Goal: Task Accomplishment & Management: Complete application form

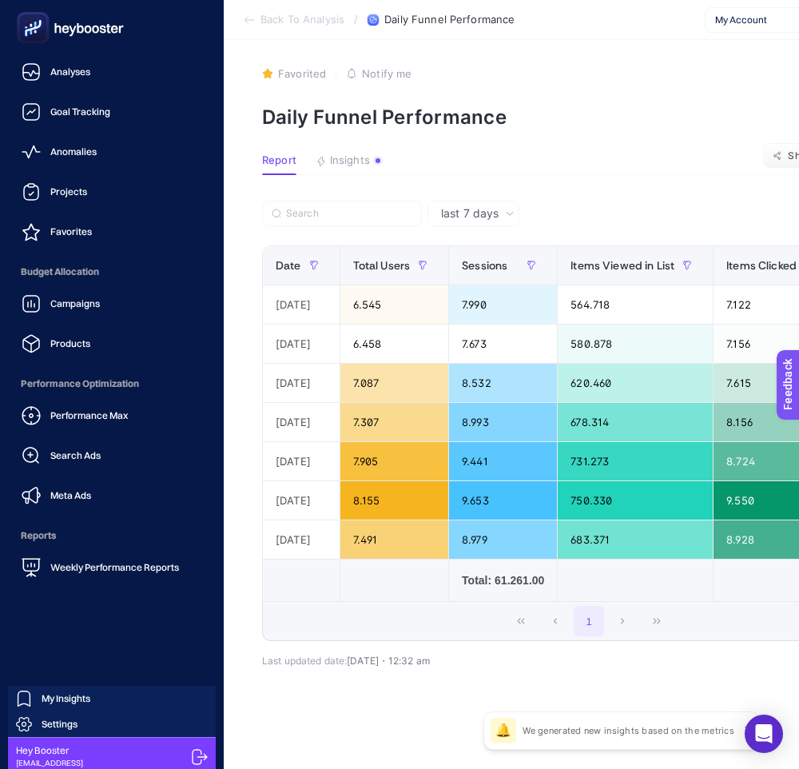
click at [203, 753] on icon at bounding box center [200, 757] width 16 height 16
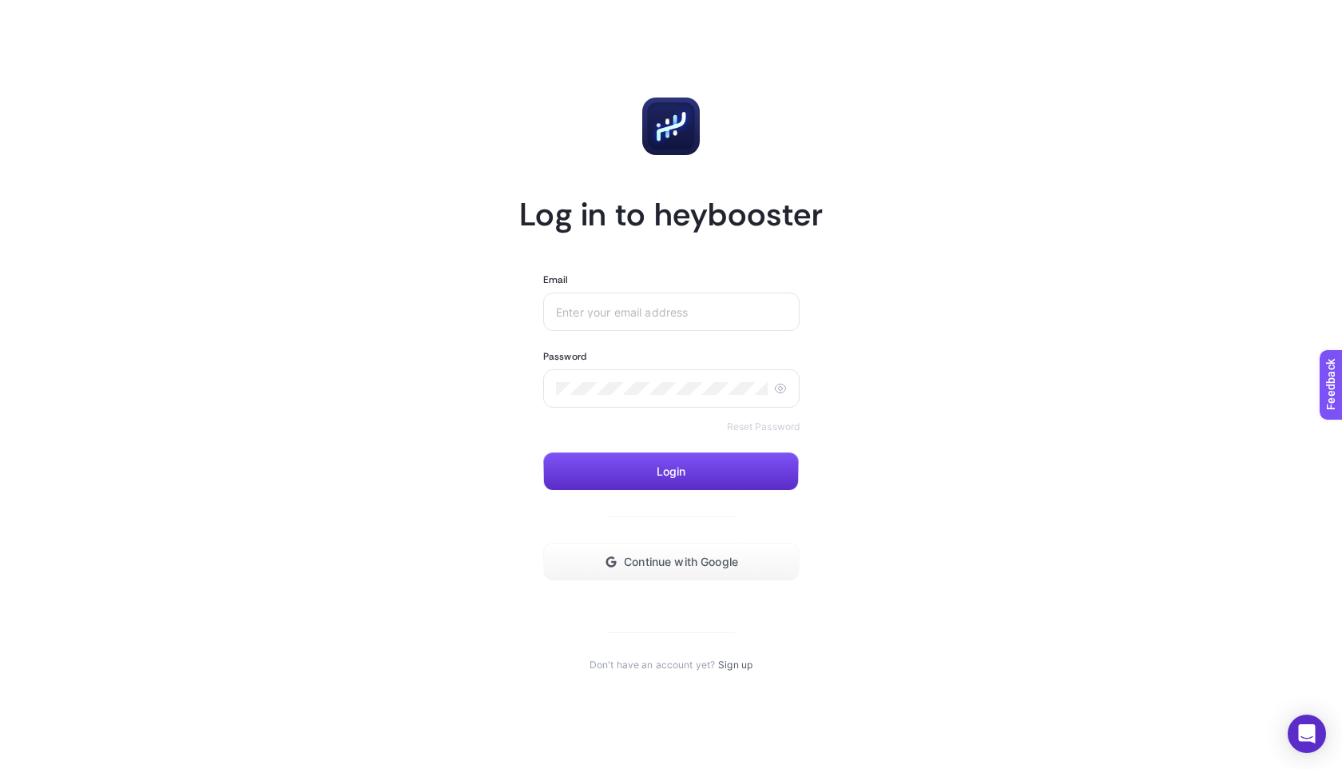
click at [723, 655] on section "Log in to heybooster Email Password Reset Password Login Continue with Google D…" at bounding box center [671, 384] width 304 height 574
click at [729, 655] on section "Log in to heybooster Email Password Reset Password Login Continue with Google D…" at bounding box center [671, 384] width 304 height 574
click at [727, 672] on article "Log in to heybooster Email Password Reset Password Login Continue with Google D…" at bounding box center [671, 384] width 1112 height 730
click at [736, 664] on link "Sign up" at bounding box center [735, 664] width 34 height 13
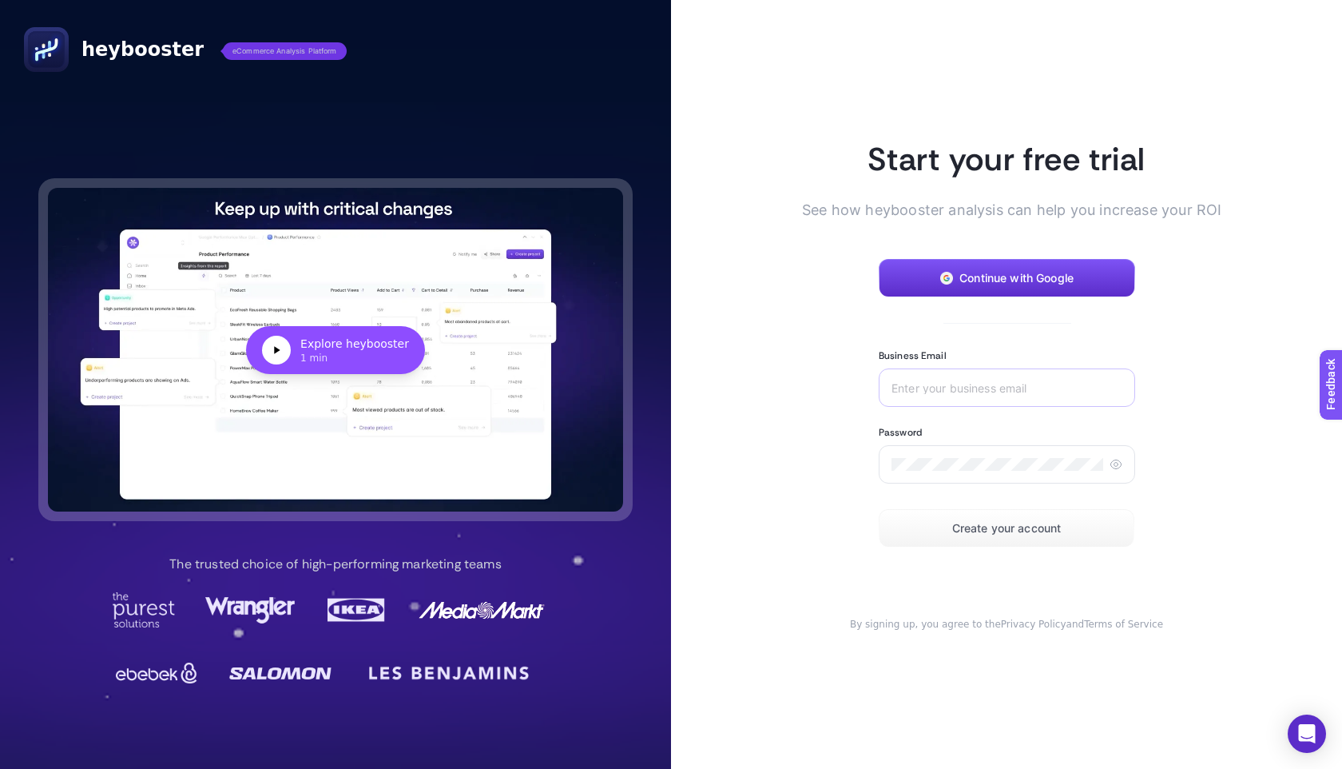
click at [798, 380] on div at bounding box center [1007, 387] width 256 height 38
type input "[EMAIL_ADDRESS][DOMAIN_NAME]"
click at [798, 529] on button "Create your account" at bounding box center [1007, 528] width 256 height 38
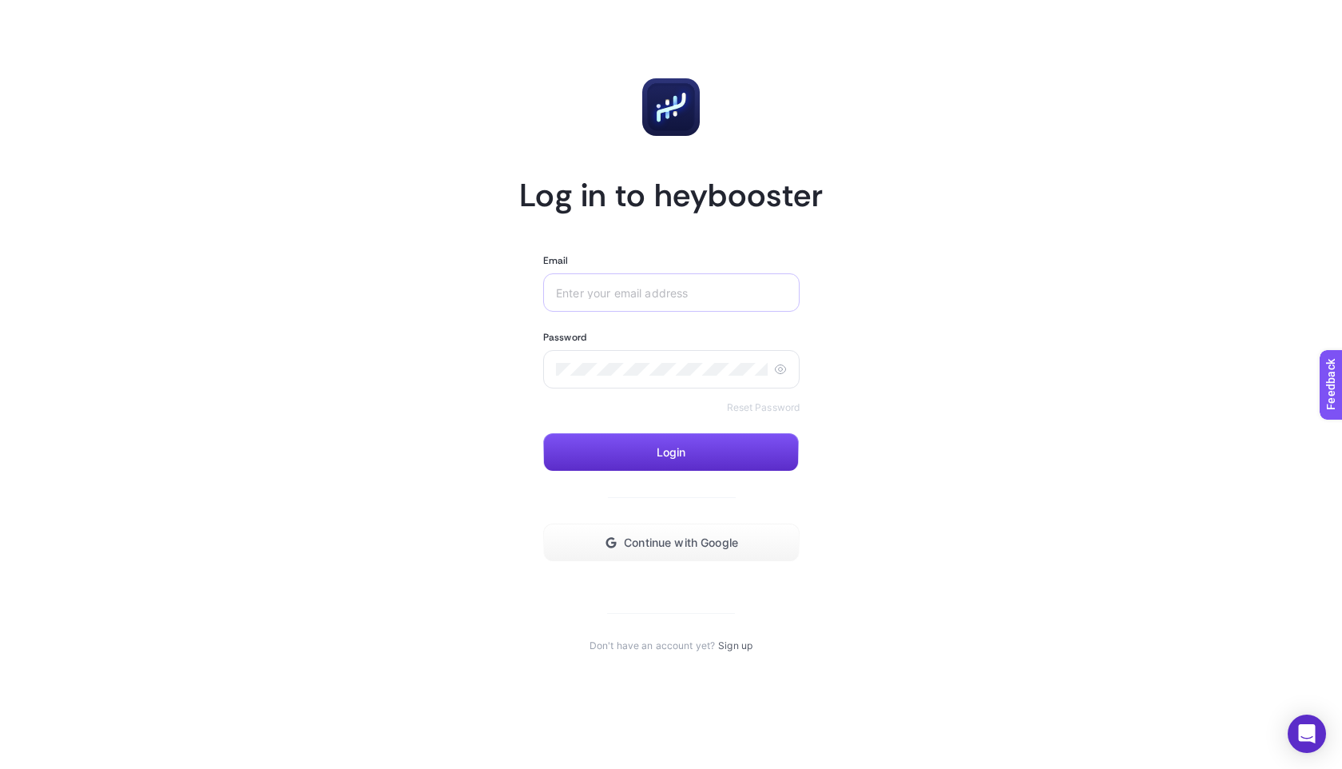
click at [565, 282] on div at bounding box center [671, 292] width 256 height 38
paste input "[EMAIL_ADDRESS][DOMAIN_NAME]"
type input "[EMAIL_ADDRESS][DOMAIN_NAME]"
click at [596, 458] on button "Login" at bounding box center [671, 452] width 256 height 38
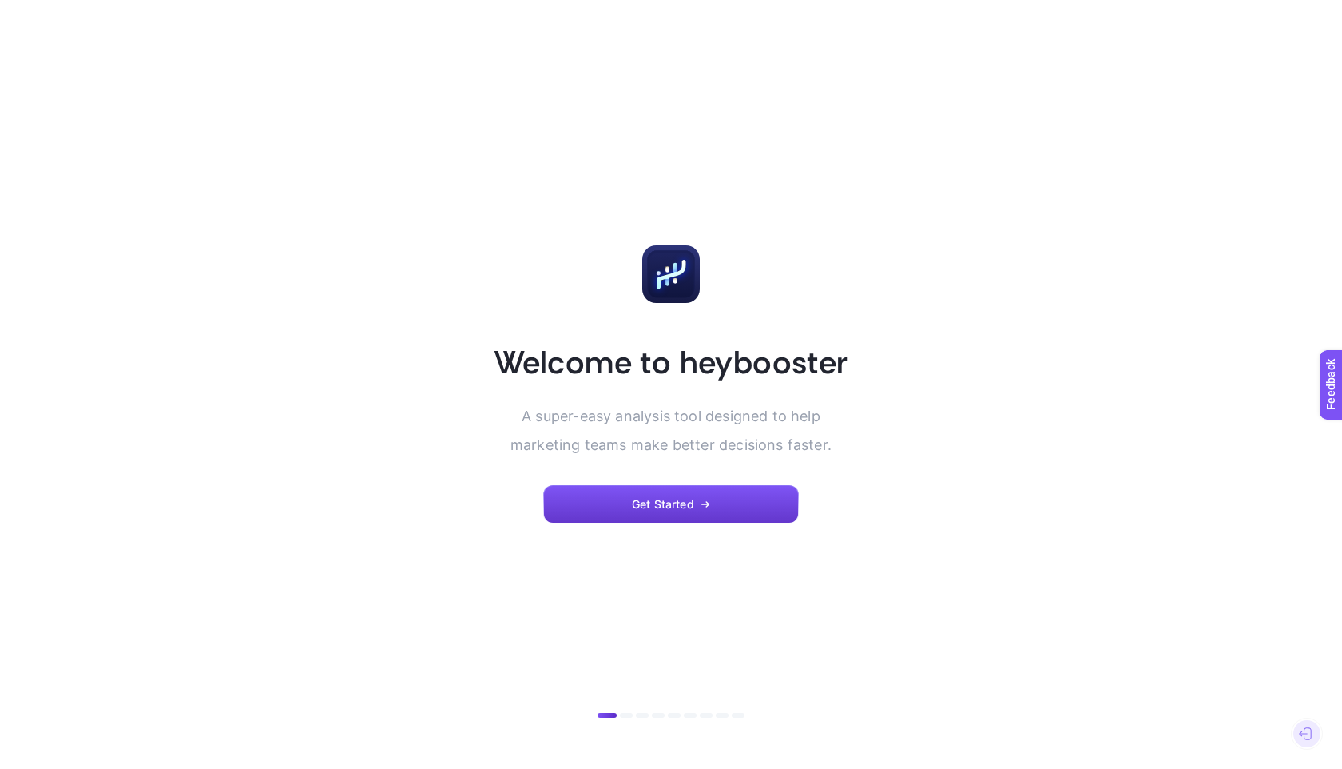
click at [704, 507] on icon "button" at bounding box center [706, 504] width 10 height 10
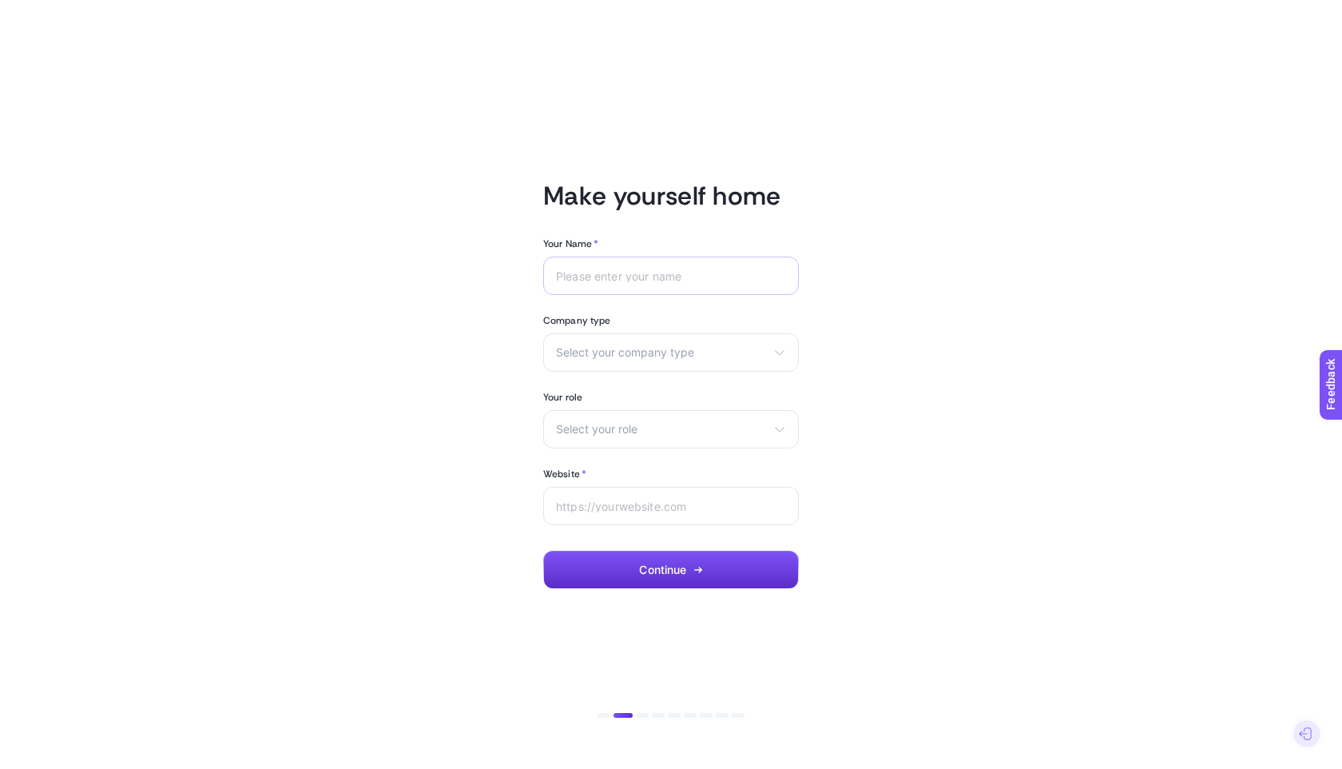
click at [669, 285] on div at bounding box center [671, 275] width 256 height 38
type input "test"
click at [666, 360] on div "Select your company type eCommerce Agency Other" at bounding box center [671, 352] width 256 height 38
click at [635, 432] on li "Other" at bounding box center [671, 442] width 248 height 26
click at [671, 365] on div "eCommerce Agency Other" at bounding box center [671, 352] width 256 height 38
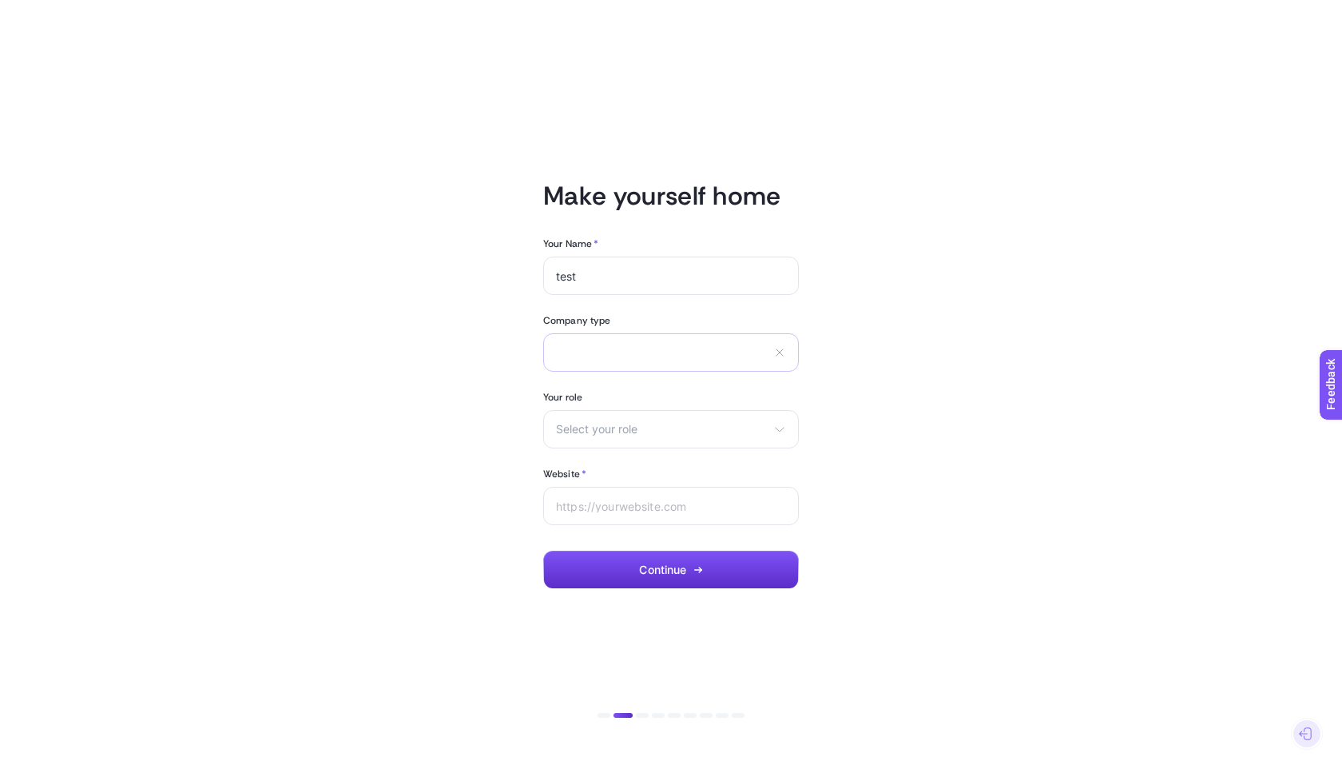
click at [781, 354] on icon at bounding box center [780, 352] width 6 height 6
drag, startPoint x: 731, startPoint y: 354, endPoint x: 728, endPoint y: 362, distance: 8.6
click at [731, 354] on span "Select your company type" at bounding box center [661, 352] width 211 height 13
click at [674, 404] on li "Agency" at bounding box center [671, 416] width 248 height 26
click at [636, 434] on span "Select your role" at bounding box center [661, 429] width 211 height 13
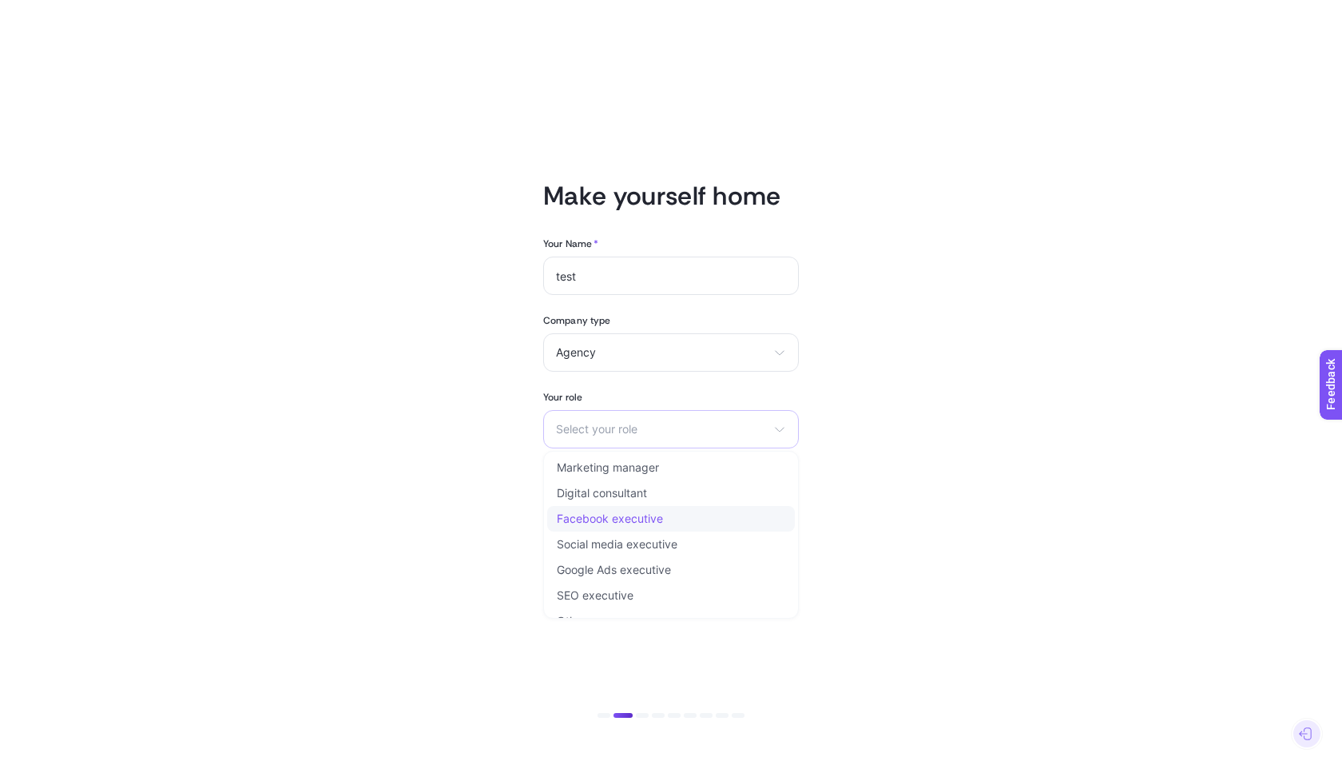
click at [617, 511] on li "Facebook executive" at bounding box center [671, 519] width 248 height 26
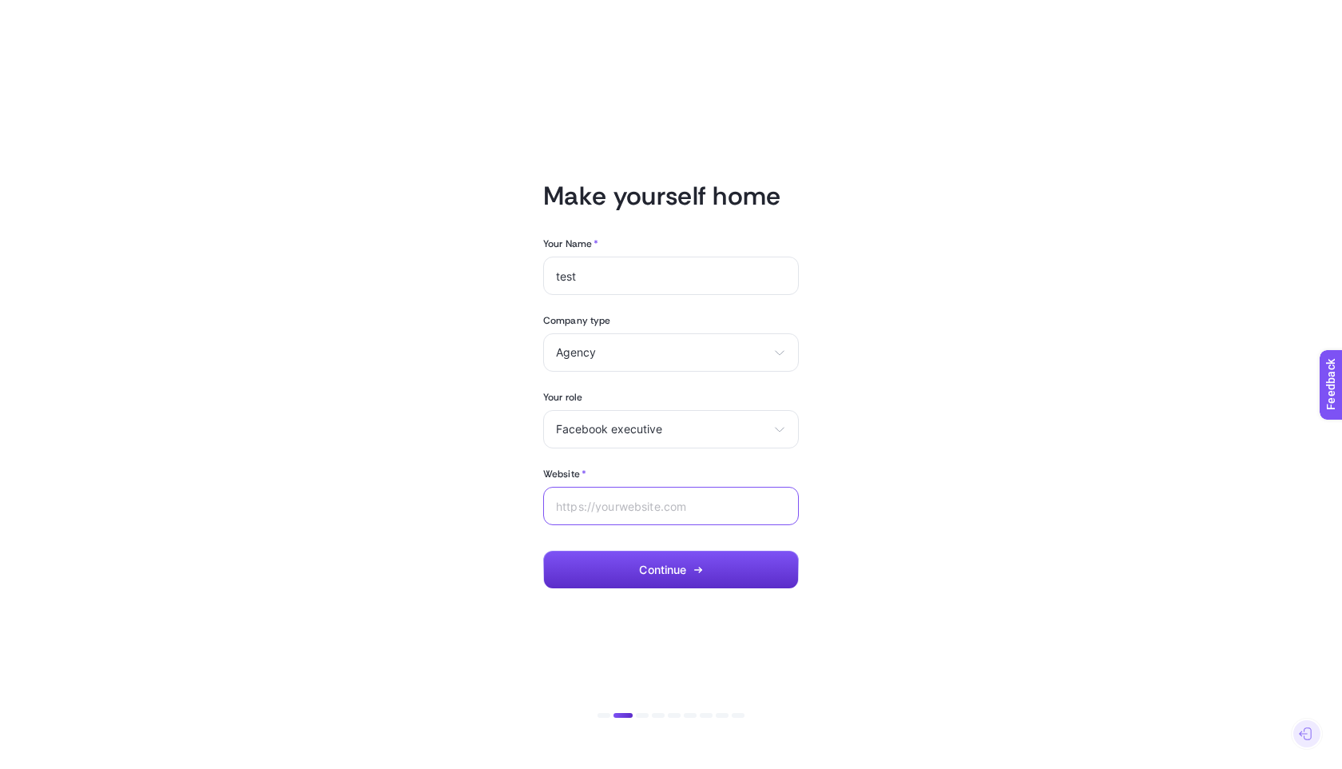
click at [627, 504] on input "Website *" at bounding box center [671, 505] width 230 height 13
type input "[DOMAIN_NAME]"
click at [658, 566] on span "Continue" at bounding box center [662, 569] width 47 height 13
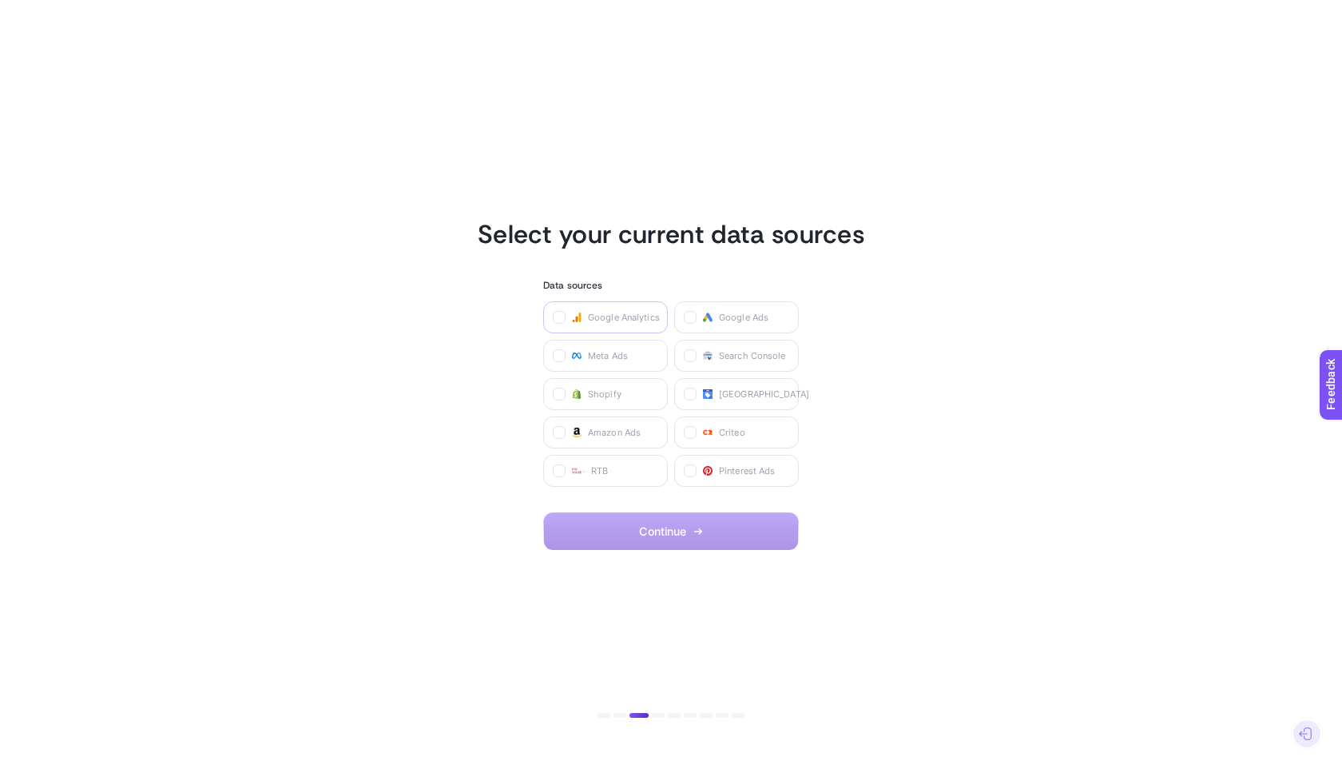
click at [631, 322] on span "Google Analytics" at bounding box center [624, 317] width 72 height 13
click at [0, 0] on Analytics "checkbox" at bounding box center [0, 0] width 0 height 0
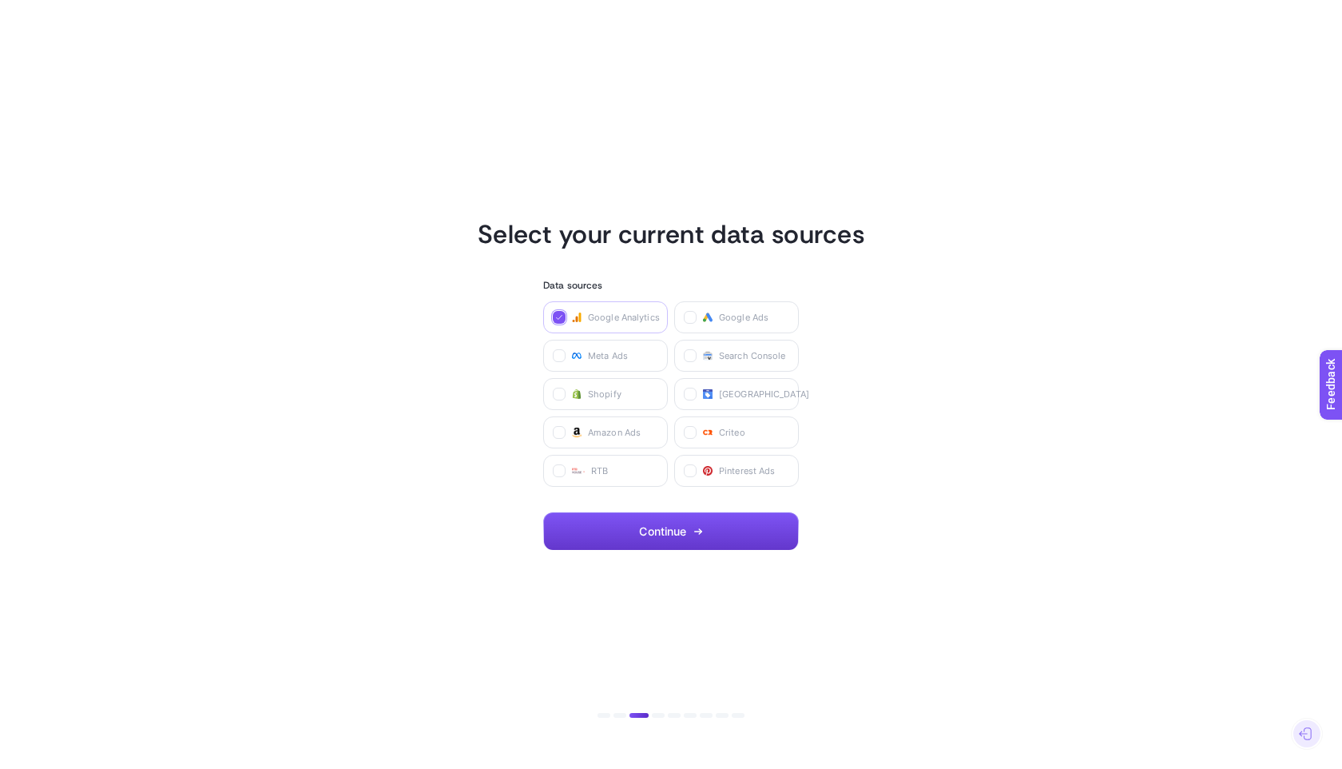
click at [618, 531] on button "Continue" at bounding box center [671, 531] width 256 height 38
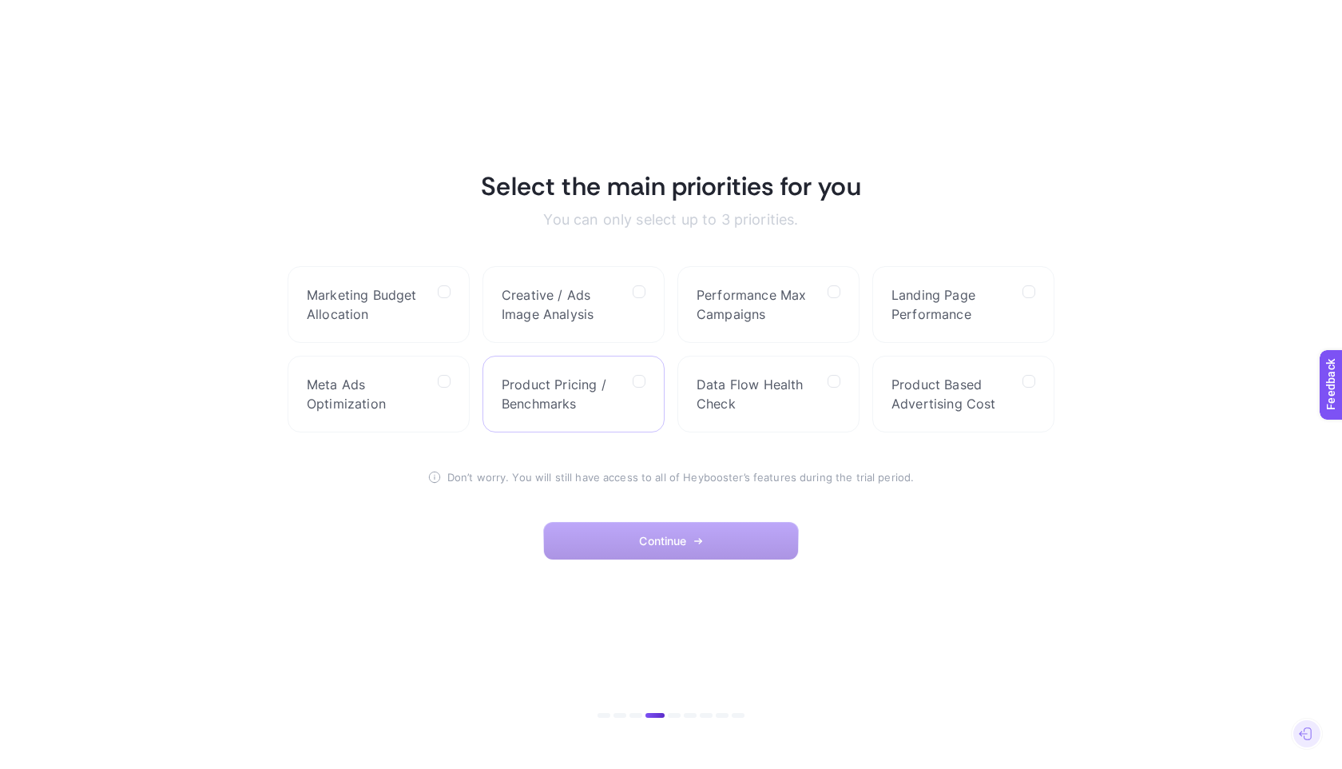
click at [579, 390] on span "Product Pricing / Benchmarks" at bounding box center [561, 394] width 118 height 38
click at [0, 0] on Benchmarks "checkbox" at bounding box center [0, 0] width 0 height 0
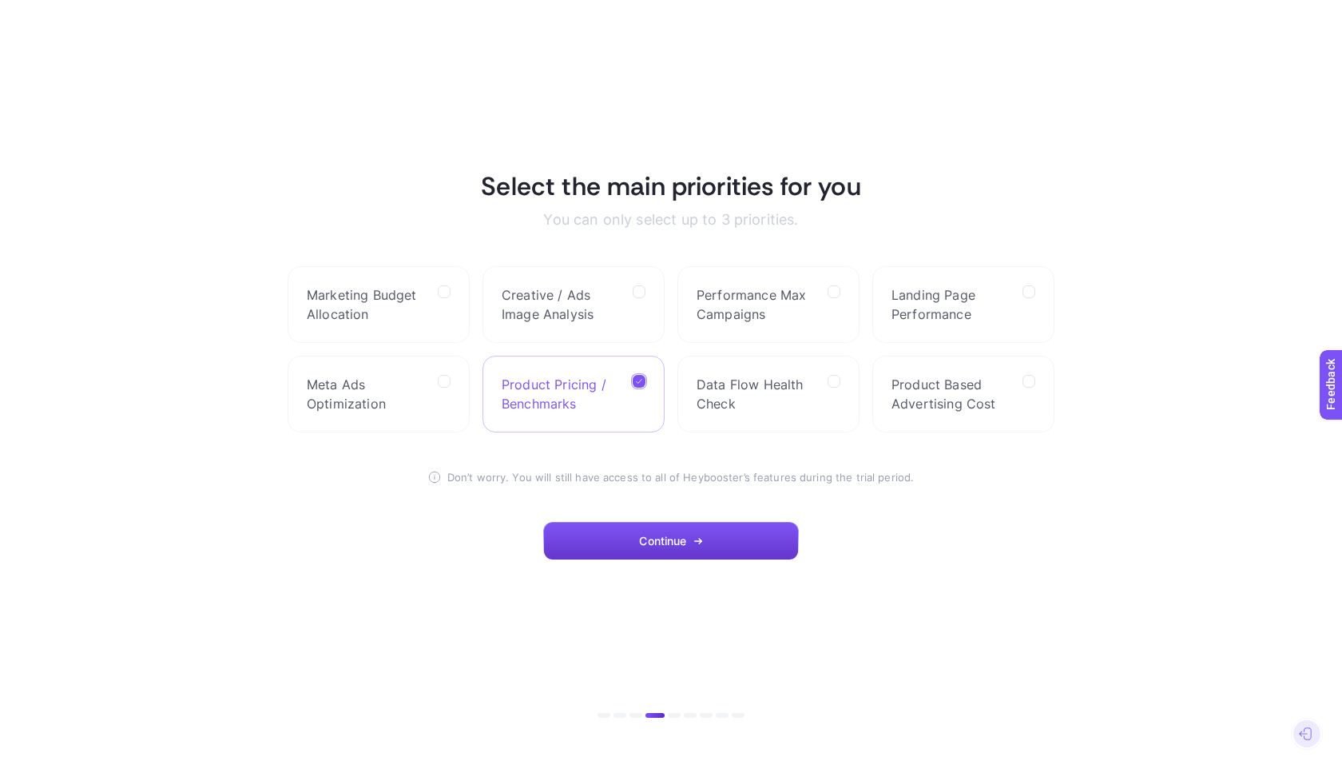
click at [665, 537] on span "Continue" at bounding box center [662, 541] width 47 height 13
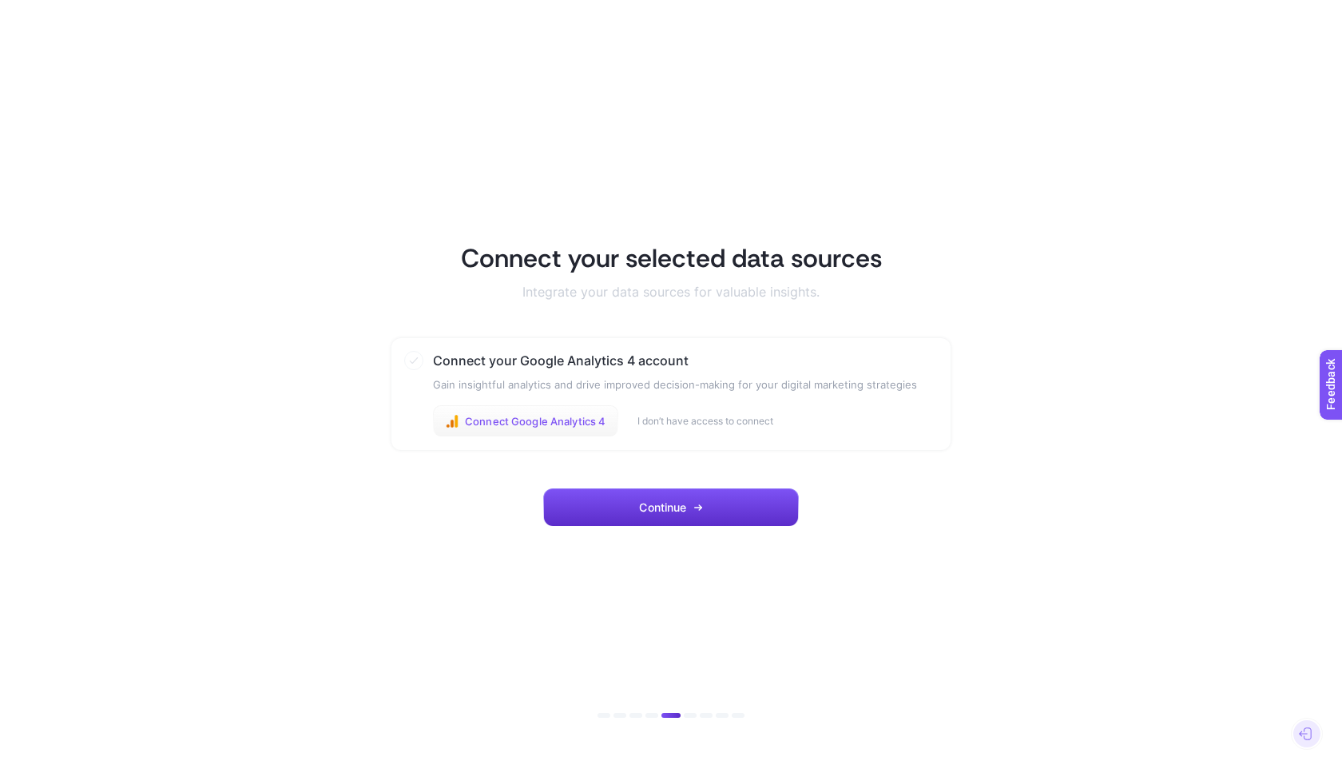
click at [494, 430] on button "Connect Google Analytics 4" at bounding box center [525, 421] width 185 height 32
